Goal: Information Seeking & Learning: Find specific page/section

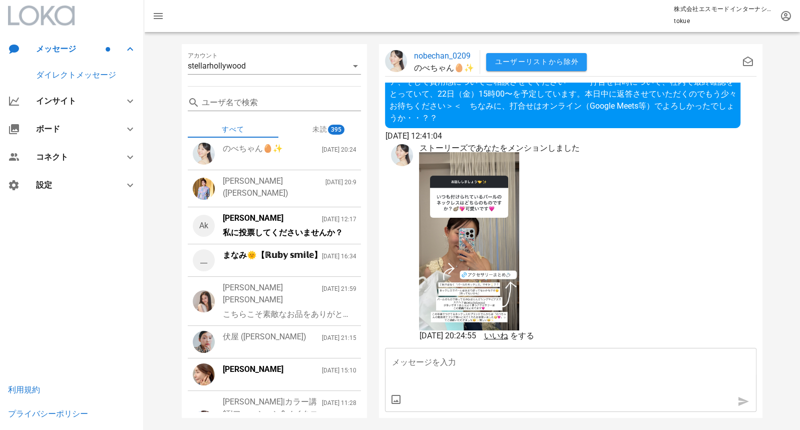
click at [558, 190] on div at bounding box center [499, 242] width 160 height 180
click at [508, 337] on span "いいね" at bounding box center [495, 336] width 24 height 10
click at [284, 190] on div "[PERSON_NAME]([PERSON_NAME])" at bounding box center [274, 187] width 103 height 24
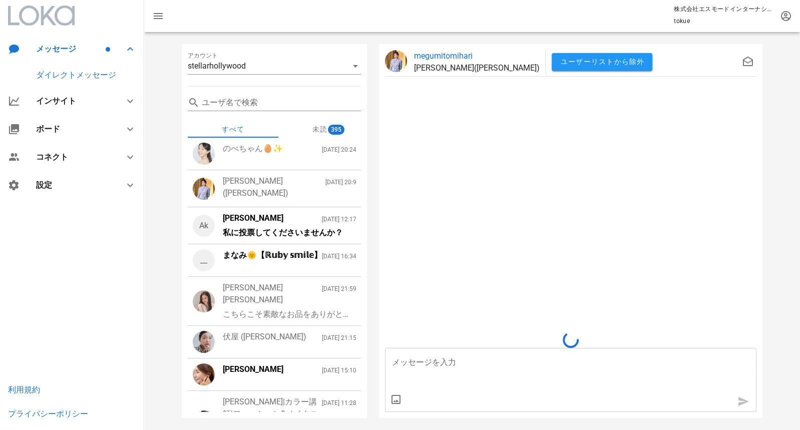
click at [274, 263] on div "まなみ🌞【ℝ𝕦𝕓𝕪 𝕤𝕞𝕚𝕝𝕖】 [DATE] 16:34" at bounding box center [290, 260] width 134 height 22
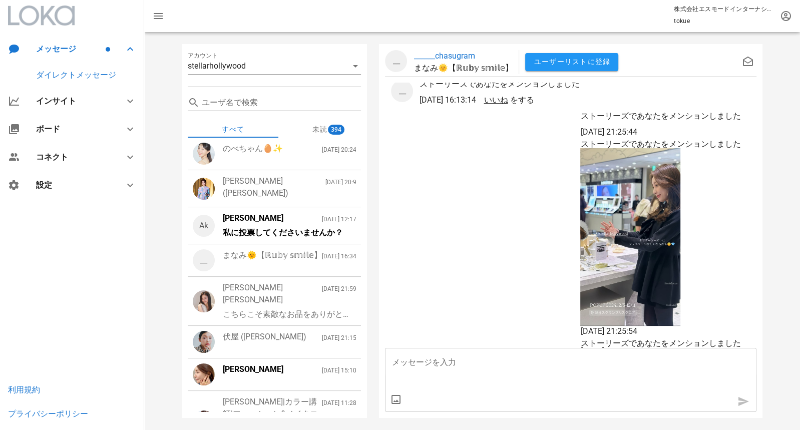
scroll to position [-377, 0]
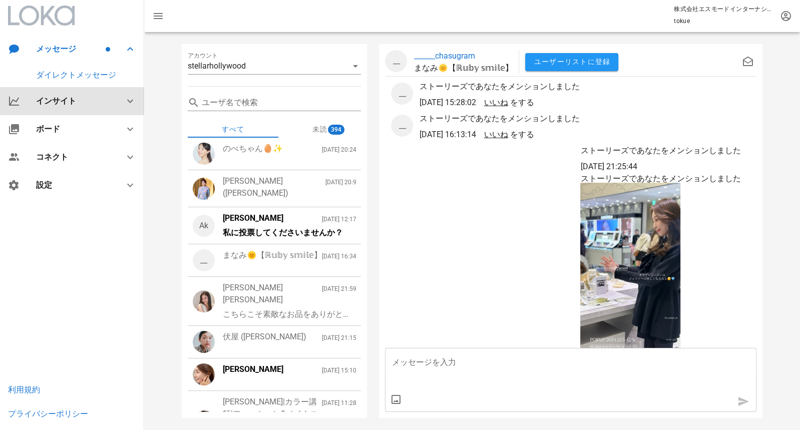
click at [68, 104] on div "インサイト" at bounding box center [74, 101] width 76 height 10
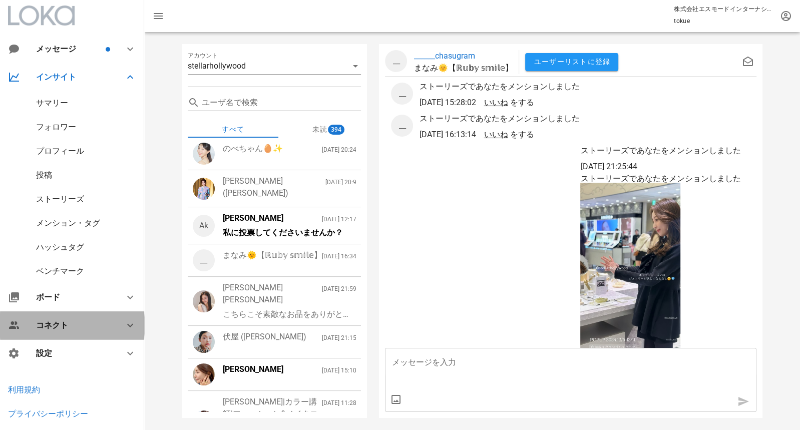
click at [58, 331] on div "コネクト" at bounding box center [72, 325] width 144 height 28
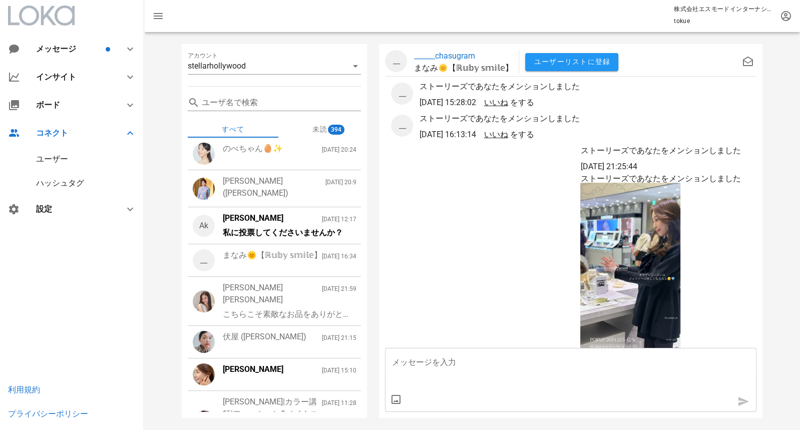
click at [71, 158] on div "ユーザー" at bounding box center [72, 159] width 144 height 24
click at [50, 155] on div "ユーザー" at bounding box center [52, 159] width 32 height 10
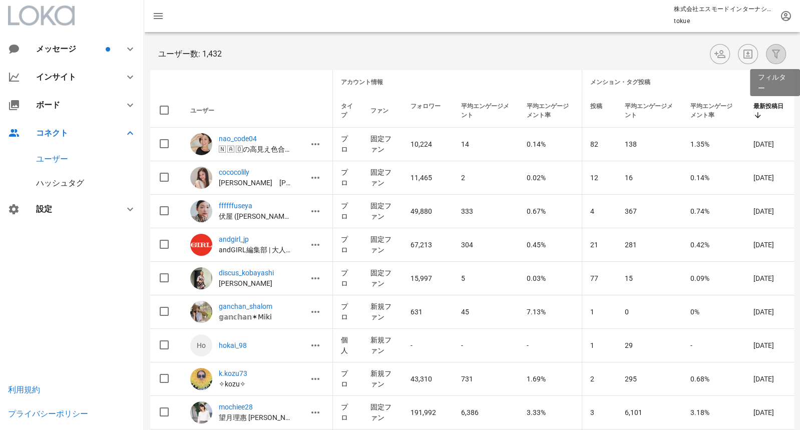
click at [775, 58] on icon "button" at bounding box center [776, 54] width 12 height 12
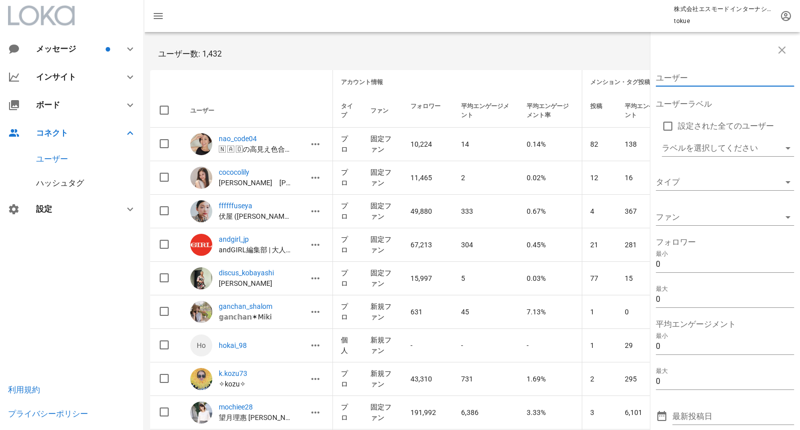
click at [694, 75] on input "ユーザー" at bounding box center [718, 78] width 124 height 16
paste input "[PERSON_NAME].life7"
type input "[PERSON_NAME].life7"
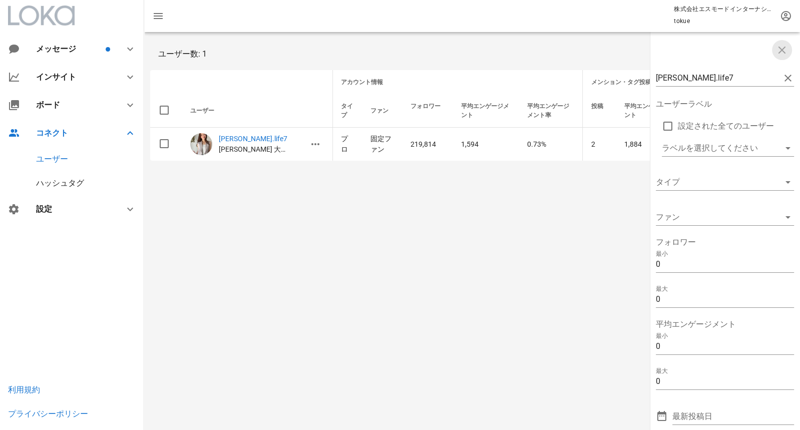
click at [782, 48] on icon "button" at bounding box center [782, 50] width 12 height 12
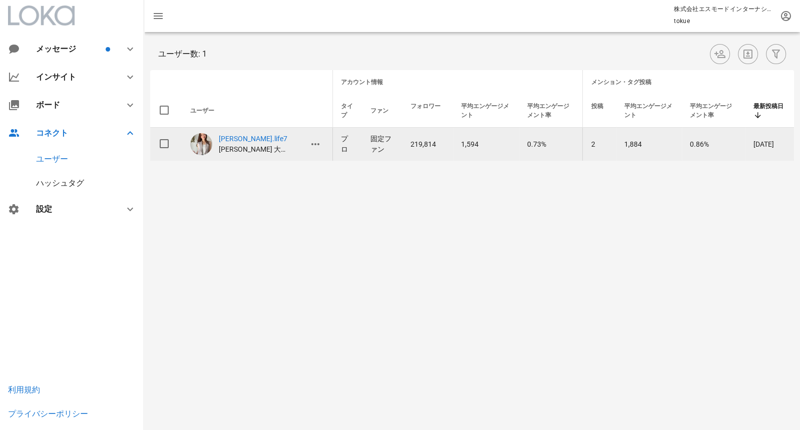
drag, startPoint x: 724, startPoint y: 144, endPoint x: 677, endPoint y: 146, distance: 47.6
click at [677, 146] on tr "[PERSON_NAME].life7 [PERSON_NAME] 大人カジュアル着回しコーデ プロ 固定ファン 219,814 1,594 0.73% 2 …" at bounding box center [472, 144] width 644 height 33
drag, startPoint x: 618, startPoint y: 140, endPoint x: 655, endPoint y: 140, distance: 37.0
click at [655, 140] on td "1,884" at bounding box center [649, 144] width 66 height 33
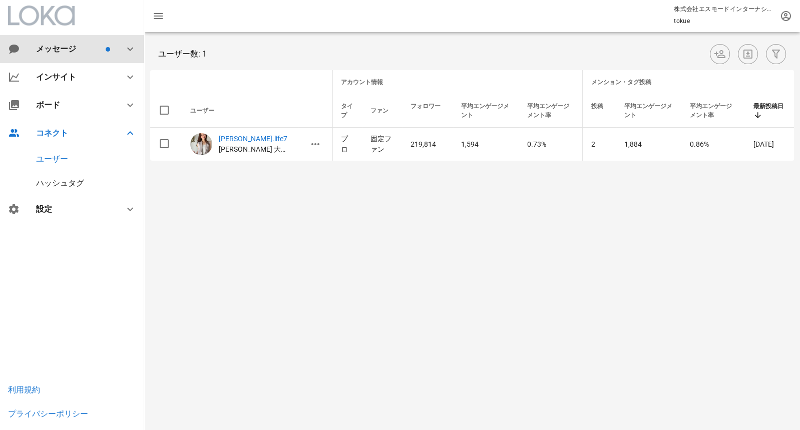
click at [72, 49] on div "メッセージ" at bounding box center [70, 49] width 68 height 10
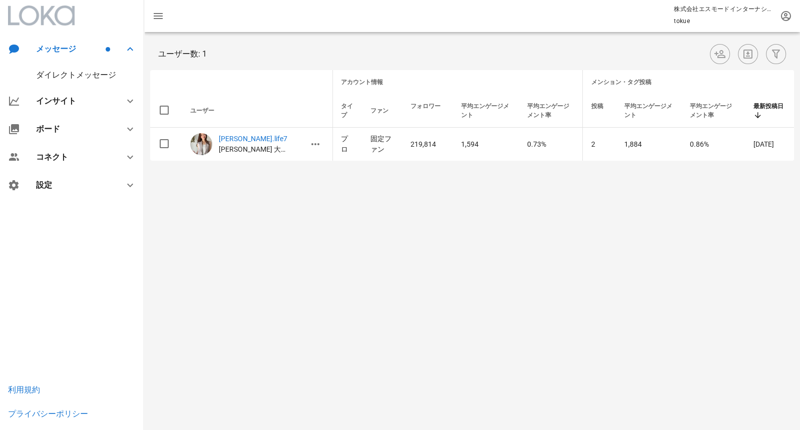
click at [77, 74] on div "ダイレクトメッセージ" at bounding box center [76, 75] width 80 height 10
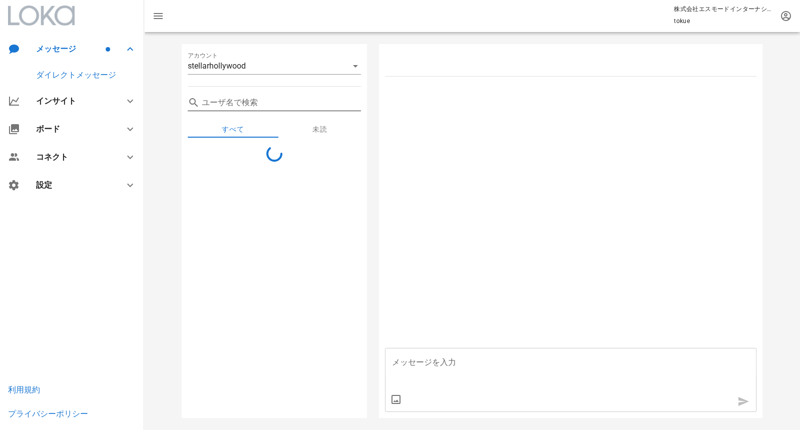
click at [245, 103] on input "ユーザ名で検索" at bounding box center [282, 103] width 160 height 16
paste input "23.2万人"
type input "23.2万人"
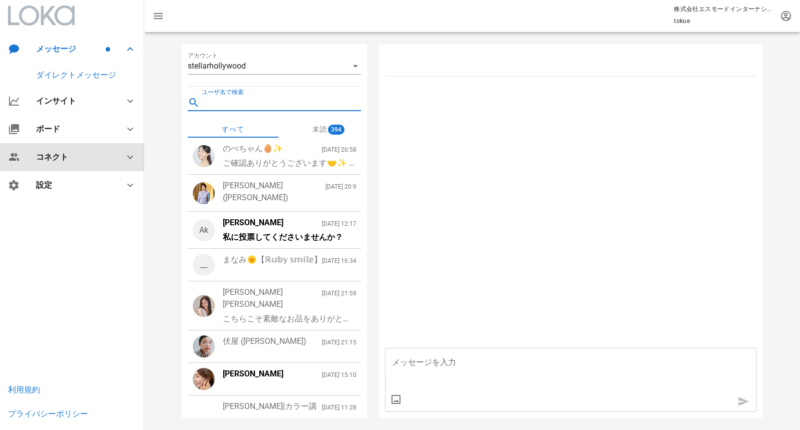
click at [70, 154] on div "コネクト" at bounding box center [74, 157] width 76 height 10
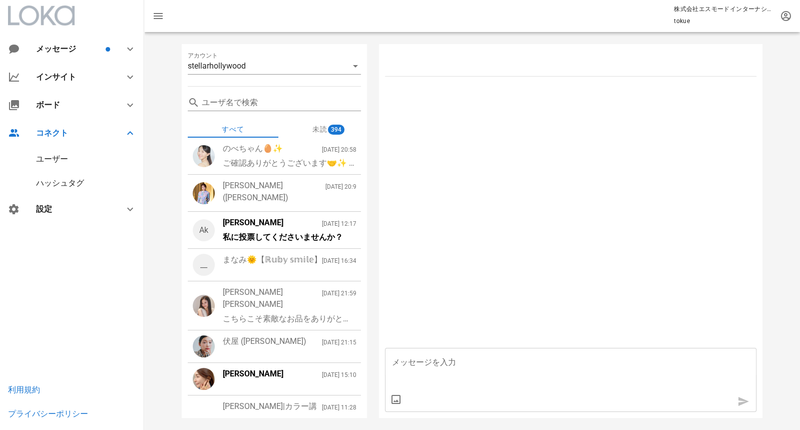
click at [65, 161] on div "ユーザー" at bounding box center [52, 159] width 32 height 10
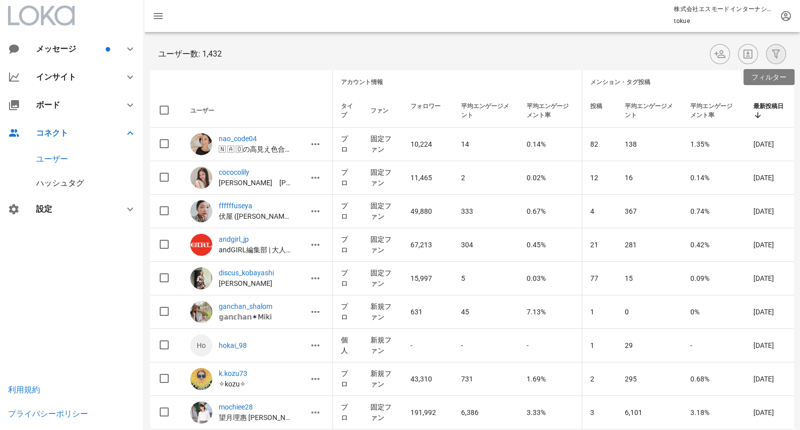
click at [771, 53] on icon "button" at bounding box center [776, 54] width 12 height 12
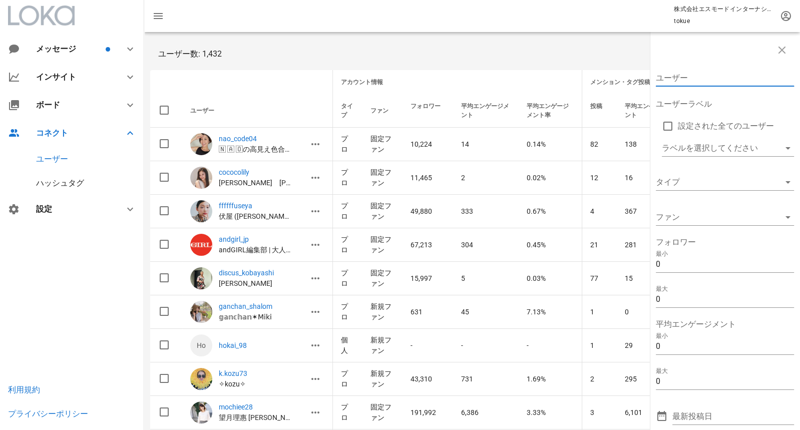
click at [693, 78] on input "ユーザー" at bounding box center [718, 78] width 124 height 16
paste input "mizmin3"
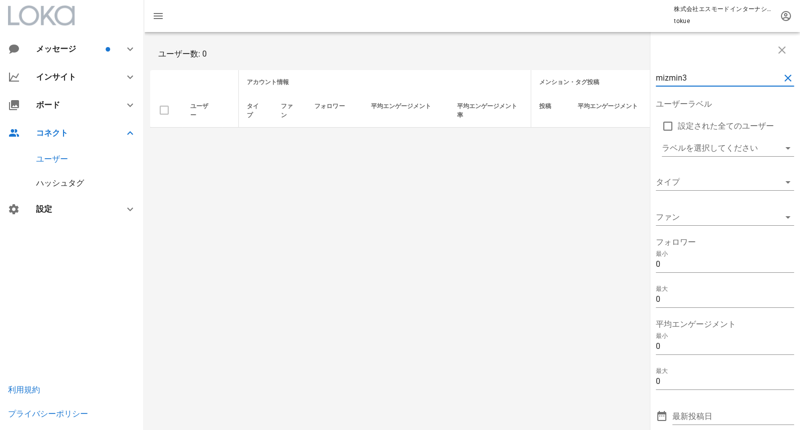
drag, startPoint x: 717, startPoint y: 82, endPoint x: 550, endPoint y: 70, distance: 167.6
click at [550, 71] on div "mizmin3 ユーザーラベル 設定された全てのユーザー ラベルを選択してください タイプ ファン フォロワー 最小 0 最大 0 平均エンゲージメント 最小…" at bounding box center [472, 83] width 656 height 102
paste input "homra624"
drag, startPoint x: 699, startPoint y: 75, endPoint x: 590, endPoint y: 61, distance: 110.1
click at [590, 63] on div "homra624 ユーザーラベル 設定された全てのユーザー ラベルを選択してください タイプ ファン フォロワー 最小 0 最大 0 平均エンゲージメント 最…" at bounding box center [472, 83] width 656 height 102
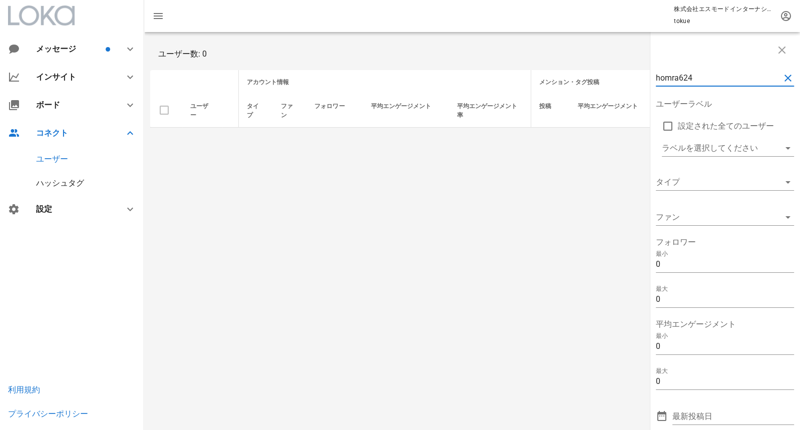
paste input "reikayoshida_"
drag, startPoint x: 723, startPoint y: 81, endPoint x: 578, endPoint y: 64, distance: 145.7
click at [578, 64] on div "reikayoshida_ ユーザーラベル 設定された全てのユーザー ラベルを選択してください タイプ ファン フォロワー 最小 0 最大 0 平均エンゲージ…" at bounding box center [472, 83] width 656 height 102
paste input "chouchou_rei_rei"
drag, startPoint x: 736, startPoint y: 81, endPoint x: 582, endPoint y: 70, distance: 154.0
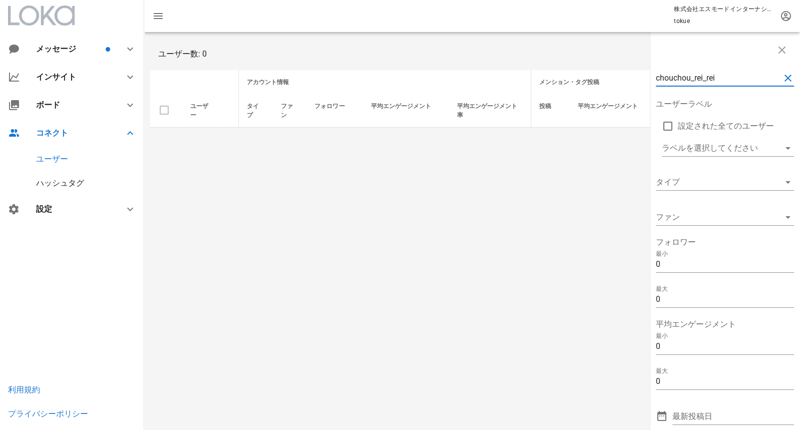
click at [582, 71] on div "chouchou_rei_rei ユーザーラベル 設定された全てのユーザー ラベルを選択してください タイプ ファン フォロワー 最小 0 最大 0 平均エン…" at bounding box center [472, 83] width 656 height 102
paste input "sayumikikuno"
drag, startPoint x: 715, startPoint y: 81, endPoint x: 578, endPoint y: 67, distance: 137.9
click at [578, 67] on div "sayumikikuno ユーザーラベル 設定された全てのユーザー ラベルを選択してください タイプ ファン フォロワー 最小 0 最大 0 平均エンゲージメ…" at bounding box center [472, 83] width 656 height 102
paste input "reimi___shsh"
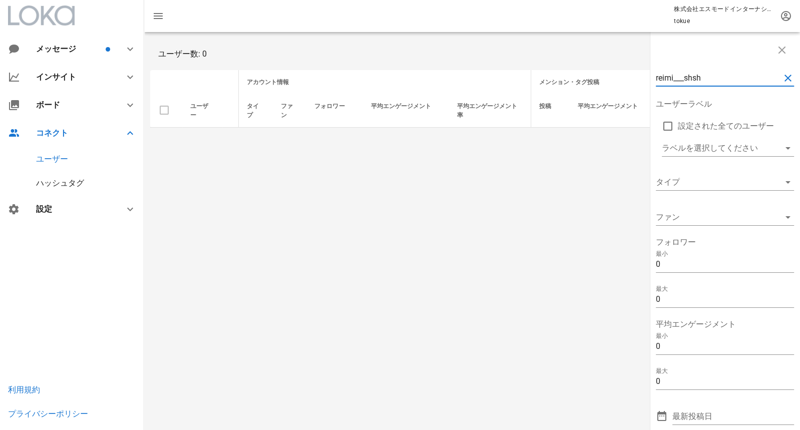
type input "reimi___shsh"
click at [718, 82] on input "reimi___shsh" at bounding box center [718, 78] width 124 height 16
drag, startPoint x: 719, startPoint y: 77, endPoint x: 565, endPoint y: 62, distance: 154.8
click at [566, 63] on div "reimi___shsh ユーザーラベル 設定された全てのユーザー ラベルを選択してください タイプ ファン フォロワー 最小 0 最大 0 平均エンゲージメ…" at bounding box center [472, 83] width 656 height 102
type input "れ"
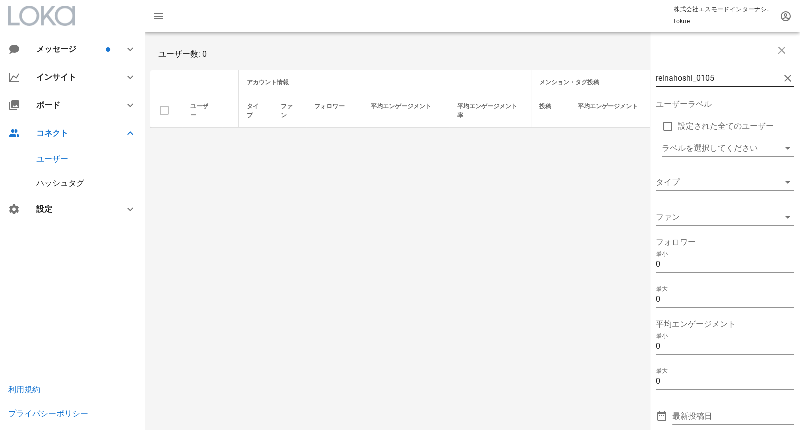
click at [714, 77] on input "reinahoshi_0105" at bounding box center [718, 78] width 124 height 16
drag, startPoint x: 734, startPoint y: 82, endPoint x: 574, endPoint y: 59, distance: 161.8
click at [572, 61] on div "reinahoshi_1015 ユーザーラベル 設定された全てのユーザー ラベルを選択してください タイプ ファン フォロワー 最小 0 最大 0 平均エンゲ…" at bounding box center [472, 83] width 656 height 102
paste input "text"
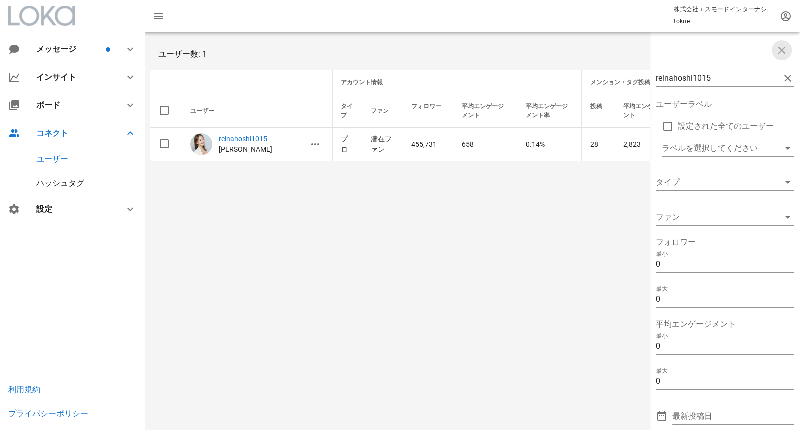
click at [786, 50] on icon "button" at bounding box center [782, 50] width 12 height 12
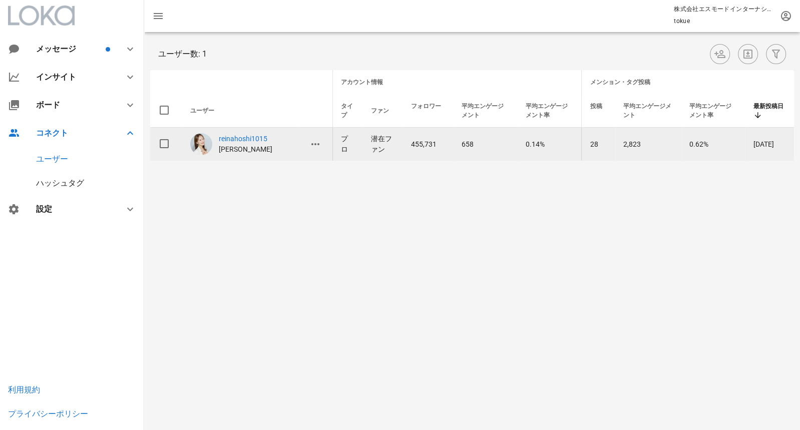
drag, startPoint x: 638, startPoint y: 142, endPoint x: 614, endPoint y: 142, distance: 24.0
click at [615, 142] on td "2,823" at bounding box center [648, 144] width 66 height 33
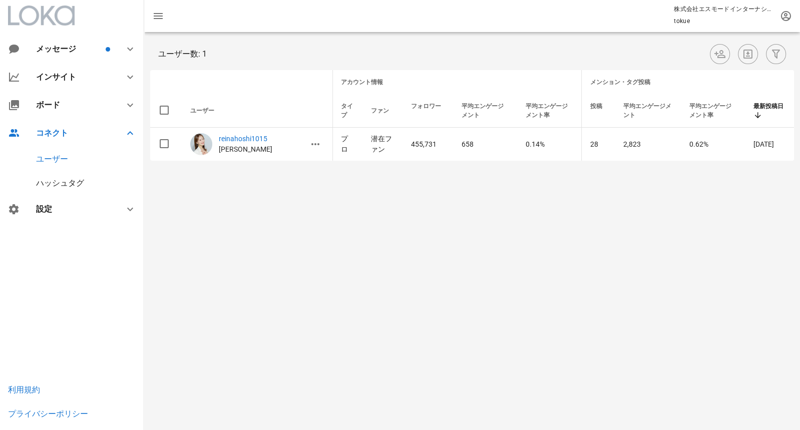
click at [63, 156] on div "ユーザー" at bounding box center [52, 159] width 32 height 10
click at [56, 161] on div "ユーザー" at bounding box center [52, 159] width 32 height 10
click at [774, 53] on icon "button" at bounding box center [776, 54] width 12 height 12
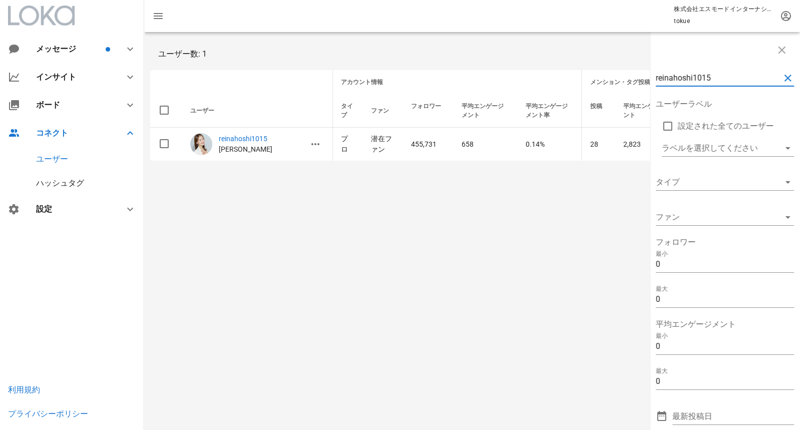
drag, startPoint x: 722, startPoint y: 78, endPoint x: 576, endPoint y: 71, distance: 146.8
click at [576, 71] on div "reinahoshi1015 ユーザーラベル 設定された全てのユーザー ラベルを選択してください タイプ ファン フォロワー 最小 0 最大 0 平均エンゲー…" at bounding box center [472, 99] width 656 height 135
paste input "kuroda_tomatochan"
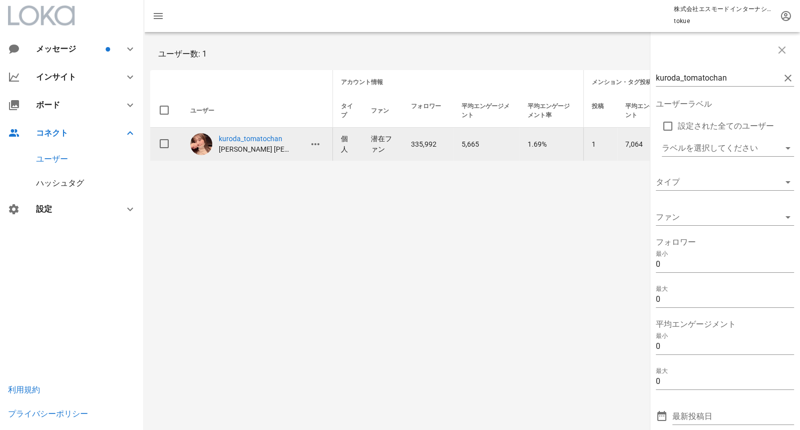
click at [242, 138] on p "kuroda_tomatochan" at bounding box center [255, 139] width 72 height 11
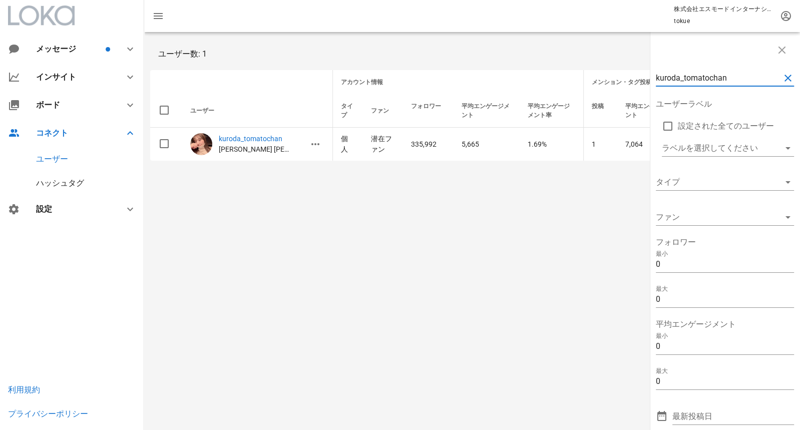
drag, startPoint x: 732, startPoint y: 79, endPoint x: 558, endPoint y: 76, distance: 174.2
click at [557, 76] on div "kuroda_tomatochan ユーザーラベル 設定された全てのユーザー ラベルを選択してください タイプ ファン フォロワー 最小 0 最大 0 平均エ…" at bounding box center [472, 99] width 656 height 135
type input "riko"
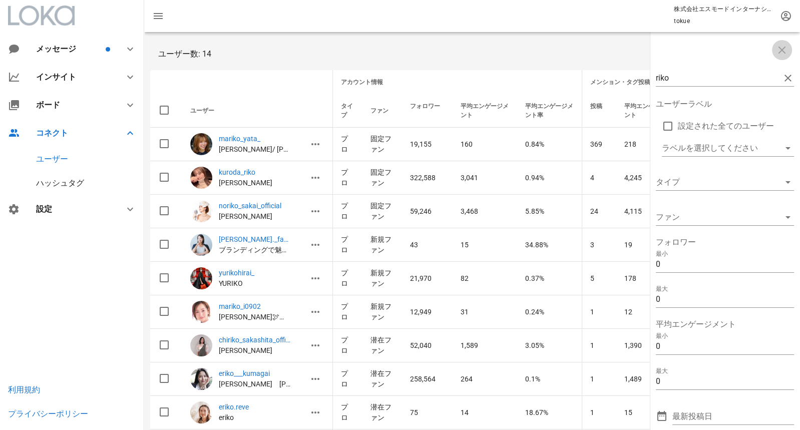
click at [780, 49] on icon "button" at bounding box center [782, 50] width 12 height 12
